Goal: Transaction & Acquisition: Subscribe to service/newsletter

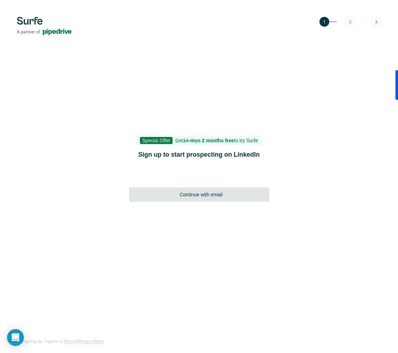
click at [214, 198] on span "Continue with email" at bounding box center [201, 194] width 43 height 7
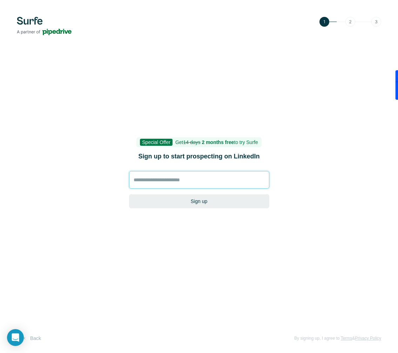
click at [208, 181] on input at bounding box center [199, 180] width 140 height 18
type input "**********"
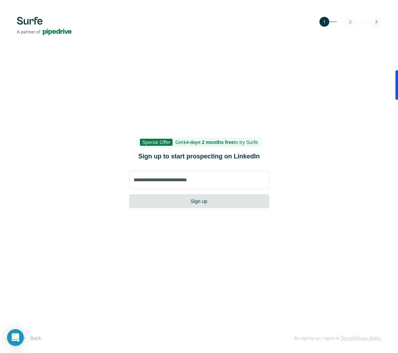
click at [204, 200] on button "Sign up" at bounding box center [199, 201] width 140 height 14
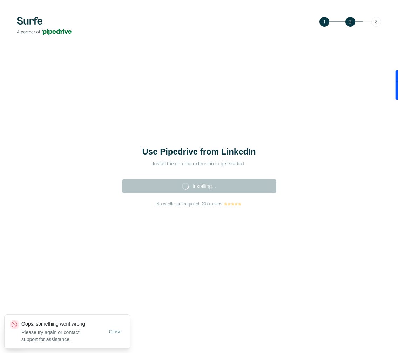
click at [205, 187] on div "Installing..." at bounding box center [199, 186] width 154 height 14
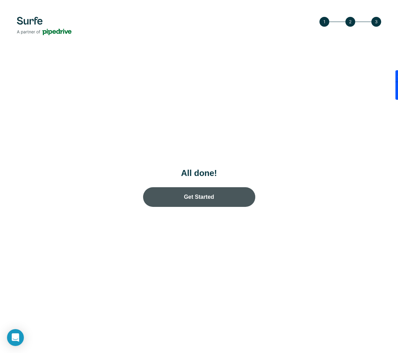
click at [203, 193] on link "Get Started" at bounding box center [199, 197] width 112 height 20
